Goal: Check status: Check status

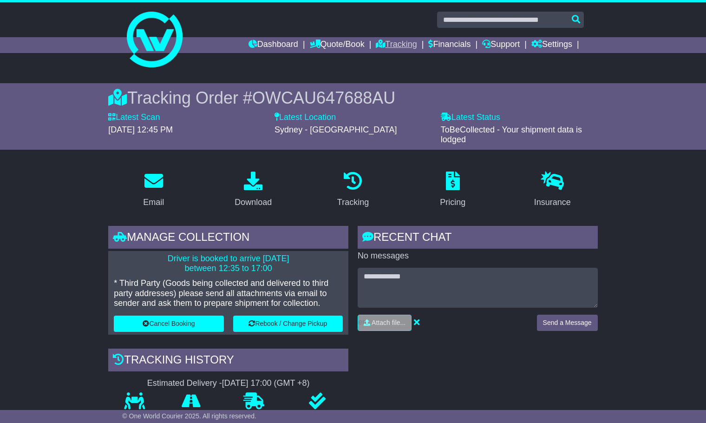
click at [396, 43] on link "Tracking" at bounding box center [396, 45] width 41 height 16
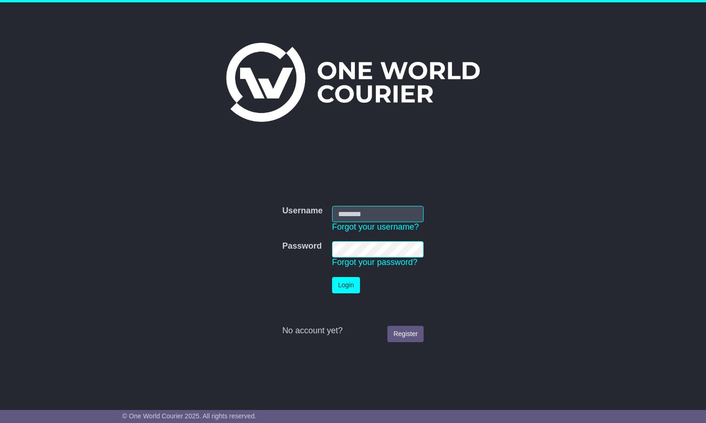
type input "**********"
click at [348, 285] on button "Login" at bounding box center [346, 285] width 28 height 16
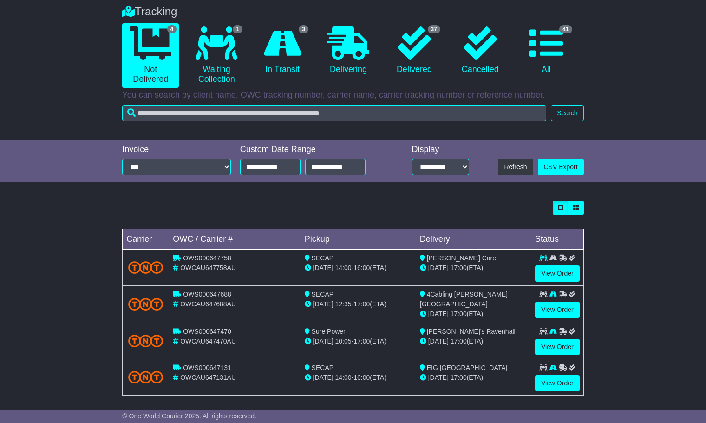
scroll to position [75, 0]
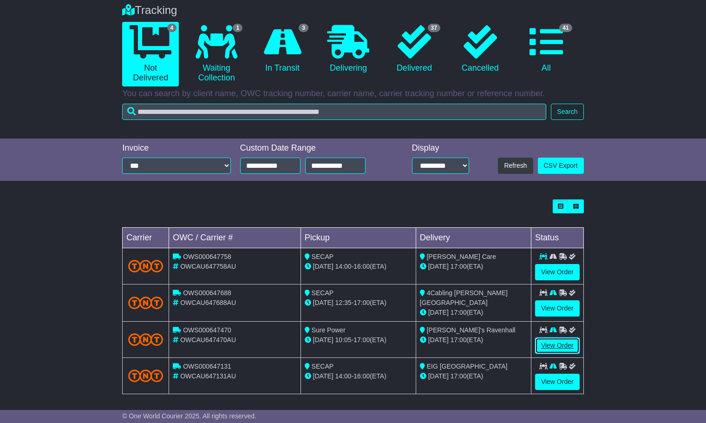
click at [560, 340] on link "View Order" at bounding box center [557, 345] width 45 height 16
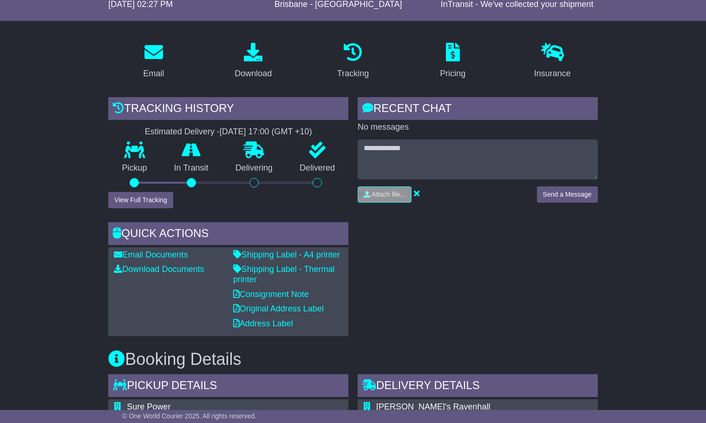
scroll to position [126, 0]
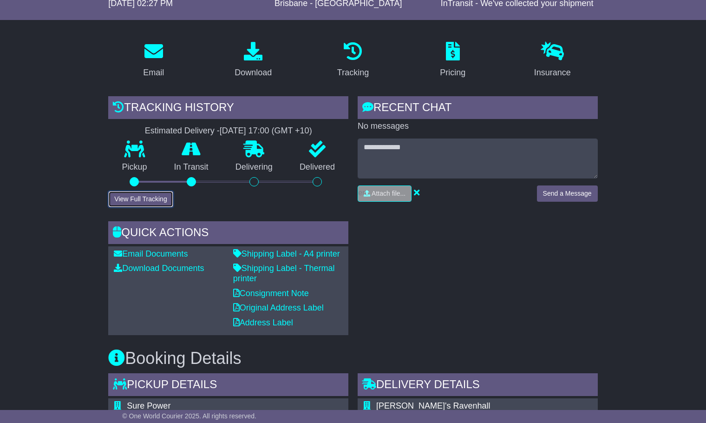
click at [155, 202] on button "View Full Tracking" at bounding box center [140, 199] width 65 height 16
